Goal: Task Accomplishment & Management: Complete application form

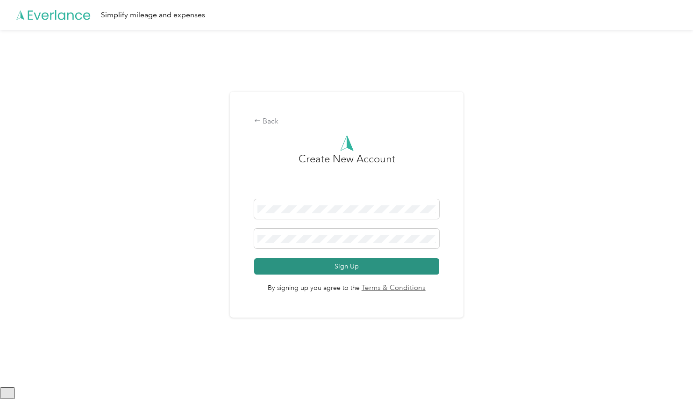
click at [332, 267] on button "Sign Up" at bounding box center [346, 266] width 185 height 16
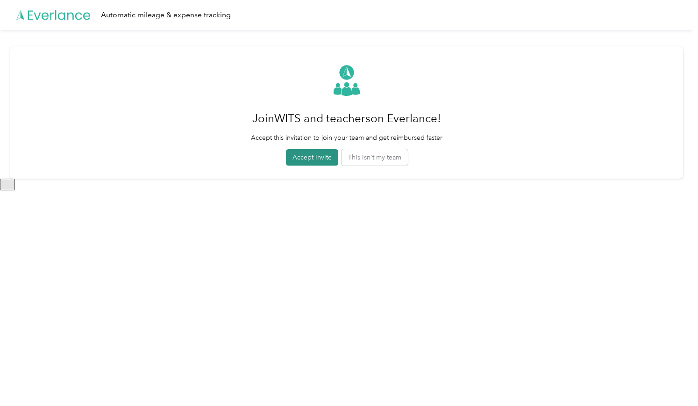
click at [309, 154] on button "Accept invite" at bounding box center [312, 157] width 52 height 16
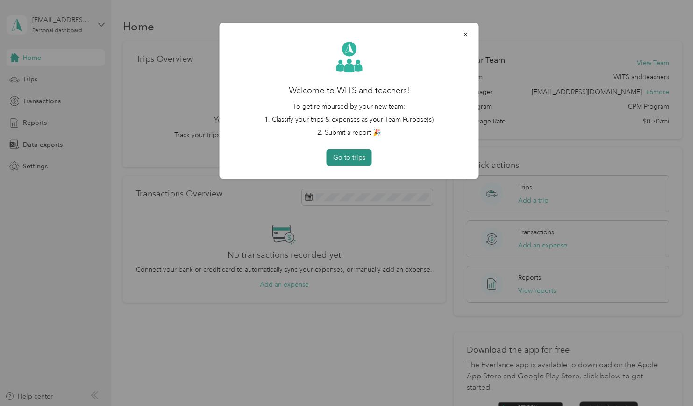
click at [347, 158] on button "Go to trips" at bounding box center [349, 157] width 45 height 16
